Goal: Task Accomplishment & Management: Use online tool/utility

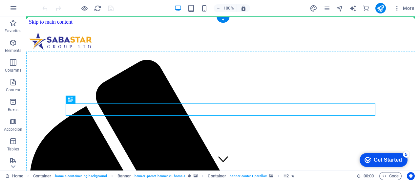
drag, startPoint x: 292, startPoint y: 105, endPoint x: 296, endPoint y: 91, distance: 14.3
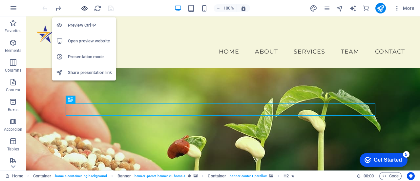
click at [83, 7] on icon "button" at bounding box center [85, 9] width 8 height 8
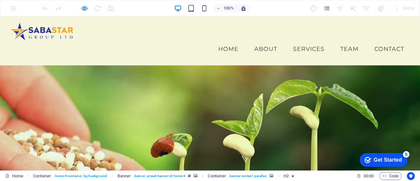
scroll to position [1, 0]
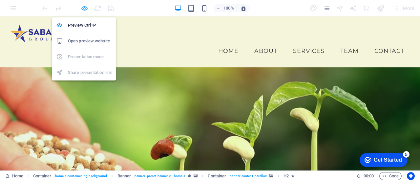
click at [85, 9] on icon "button" at bounding box center [85, 9] width 8 height 8
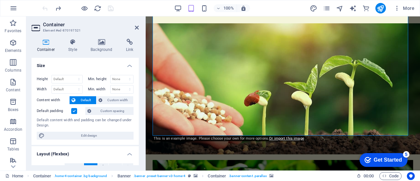
scroll to position [49, 0]
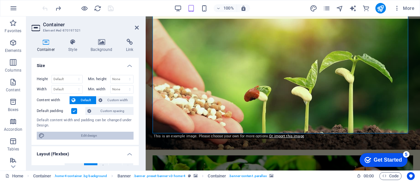
click at [76, 135] on span "Edit design" at bounding box center [89, 135] width 85 height 8
select select "px"
select select "200"
select select "px"
select select "rem"
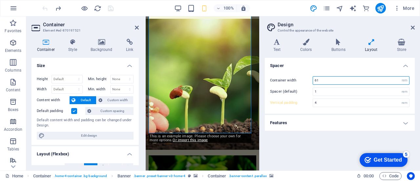
click at [325, 77] on input "61" at bounding box center [361, 80] width 96 height 8
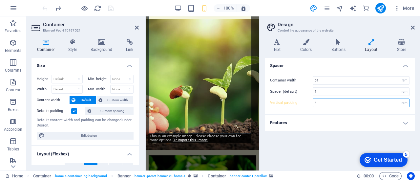
click at [321, 102] on input "4" at bounding box center [361, 103] width 96 height 8
type input "6"
click at [325, 118] on h4 "Features" at bounding box center [340, 123] width 150 height 16
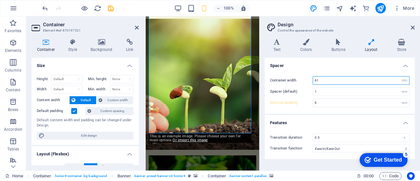
click at [328, 80] on input "61" at bounding box center [361, 80] width 96 height 8
type input "6"
type input "70"
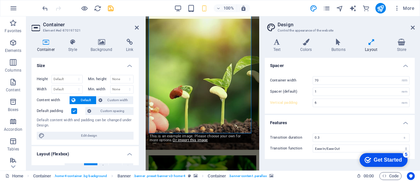
click at [346, 68] on h4 "Spacer" at bounding box center [340, 64] width 150 height 12
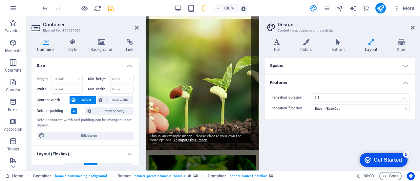
click at [373, 48] on h4 "Layout" at bounding box center [372, 46] width 32 height 14
click at [406, 66] on h4 "Spacer" at bounding box center [340, 66] width 150 height 16
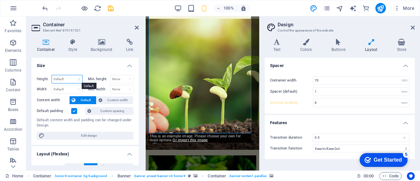
click at [73, 77] on select "Default px rem % vh vw" at bounding box center [67, 79] width 30 height 8
click at [52, 75] on select "Default px rem % vh vw" at bounding box center [67, 79] width 30 height 8
select select "DISABLED_OPTION_VALUE"
click at [77, 88] on select "Default px rem % em vh vw" at bounding box center [67, 89] width 30 height 8
click at [52, 85] on select "Default px rem % em vh vw" at bounding box center [67, 89] width 30 height 8
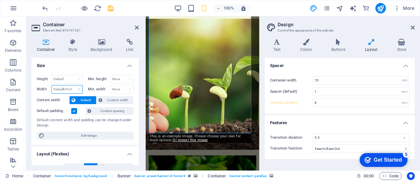
select select "DISABLED_OPTION_VALUE"
click at [130, 80] on select "None px rem % vh vw" at bounding box center [122, 79] width 23 height 8
select select "px"
click at [123, 75] on select "None px rem % vh vw" at bounding box center [122, 79] width 23 height 8
type input "4"
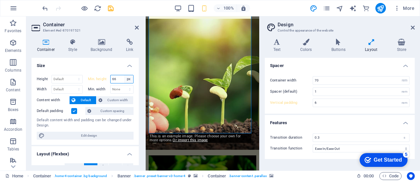
click at [129, 79] on select "None px rem % vh vw" at bounding box center [128, 79] width 9 height 8
click at [116, 78] on input "66" at bounding box center [122, 79] width 23 height 8
type input "6"
click at [107, 70] on div "Height Default px rem % vh vw Min. height None px rem % vh vw Width Default px …" at bounding box center [84, 107] width 107 height 75
click at [125, 79] on select "None px rem % vh vw" at bounding box center [128, 79] width 9 height 8
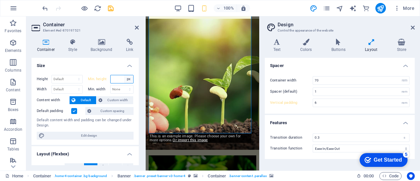
select select "h0foqu494eg"
click at [124, 75] on select "None px rem % vh vw" at bounding box center [128, 79] width 9 height 8
type input "66"
click at [129, 78] on select "None px rem % vh vw" at bounding box center [128, 79] width 9 height 8
select select "h0foqu494eg"
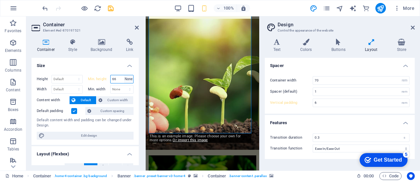
click at [124, 75] on select "None px rem % vh vw" at bounding box center [128, 79] width 9 height 8
type input "66"
select select "px"
click at [121, 78] on input "66" at bounding box center [122, 79] width 23 height 8
type input "6"
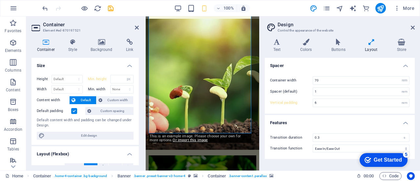
click at [137, 109] on div "Height Default px rem % vh vw Min. height None px rem % vh vw Width Default px …" at bounding box center [84, 107] width 107 height 75
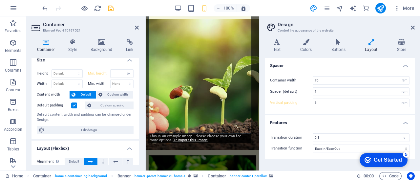
scroll to position [0, 0]
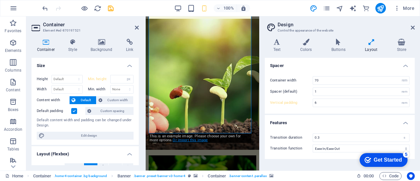
click at [177, 141] on link "Or import this image" at bounding box center [189, 140] width 35 height 4
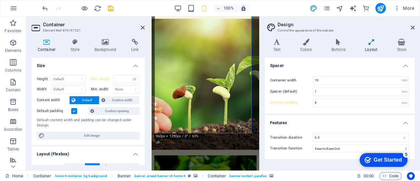
type input "66"
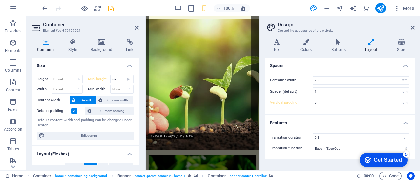
drag, startPoint x: 144, startPoint y: 66, endPoint x: 138, endPoint y: 64, distance: 6.4
click at [138, 64] on aside "Container Element #ed-870197521 Container Style Background Link Size Height Def…" at bounding box center [85, 93] width 119 height 154
click at [119, 77] on input "66" at bounding box center [122, 79] width 23 height 8
click at [135, 25] on icon at bounding box center [137, 27] width 4 height 5
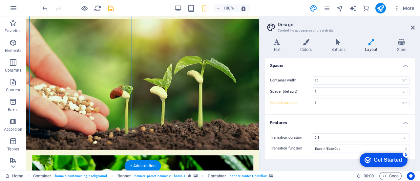
type input "5"
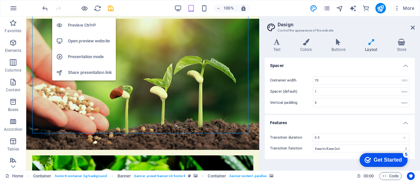
click at [82, 23] on h6 "Preview Ctrl+P" at bounding box center [90, 25] width 44 height 8
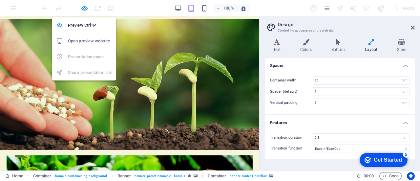
click at [77, 40] on h6 "Open preview website" at bounding box center [90, 41] width 44 height 8
click at [83, 8] on icon "button" at bounding box center [85, 9] width 8 height 8
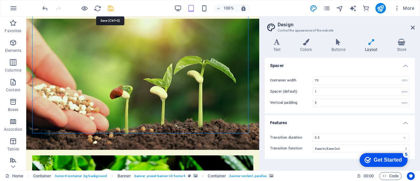
click at [111, 9] on icon "save" at bounding box center [111, 9] width 8 height 8
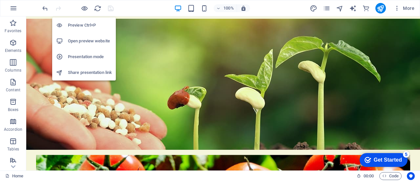
click at [83, 40] on h6 "Open preview website" at bounding box center [90, 41] width 44 height 8
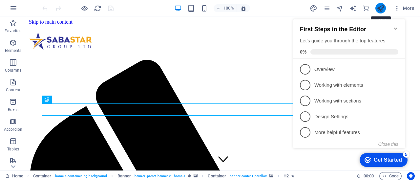
click at [380, 9] on icon "publish" at bounding box center [380, 9] width 8 height 8
